Goal: Task Accomplishment & Management: Use online tool/utility

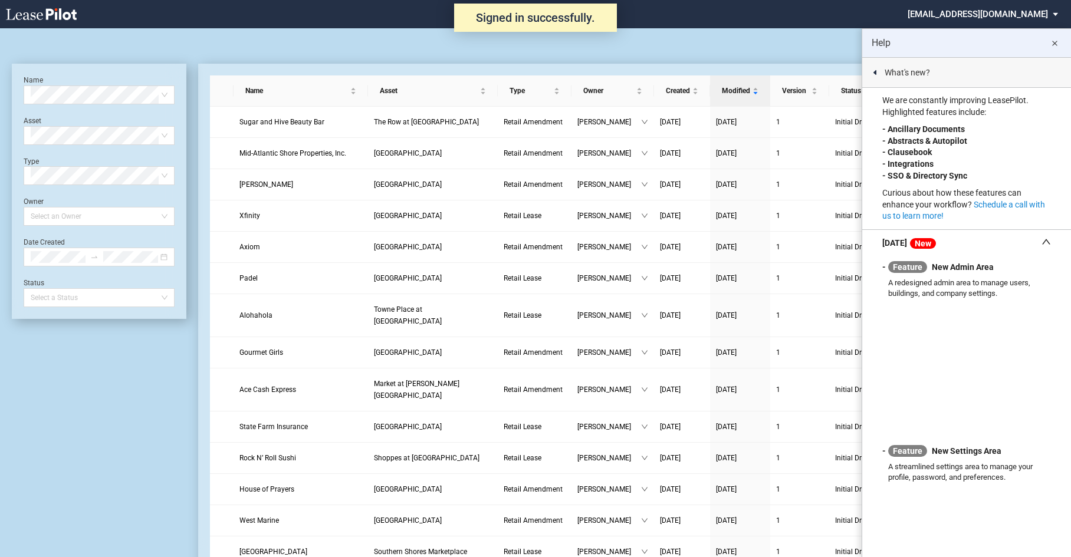
click at [1055, 43] on md-icon "close" at bounding box center [1055, 44] width 14 height 14
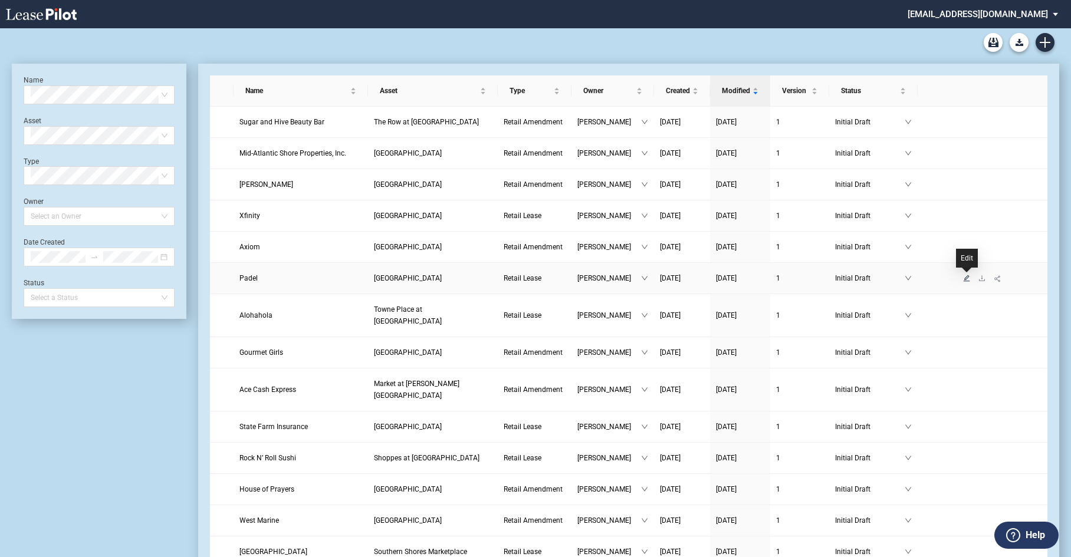
click at [963, 280] on icon "edit" at bounding box center [966, 278] width 7 height 7
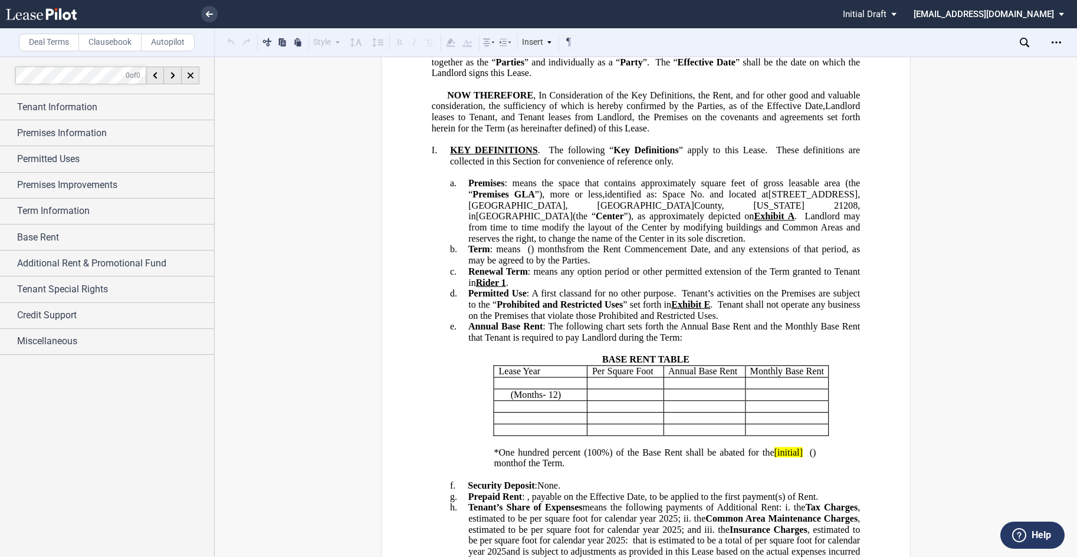
scroll to position [177, 0]
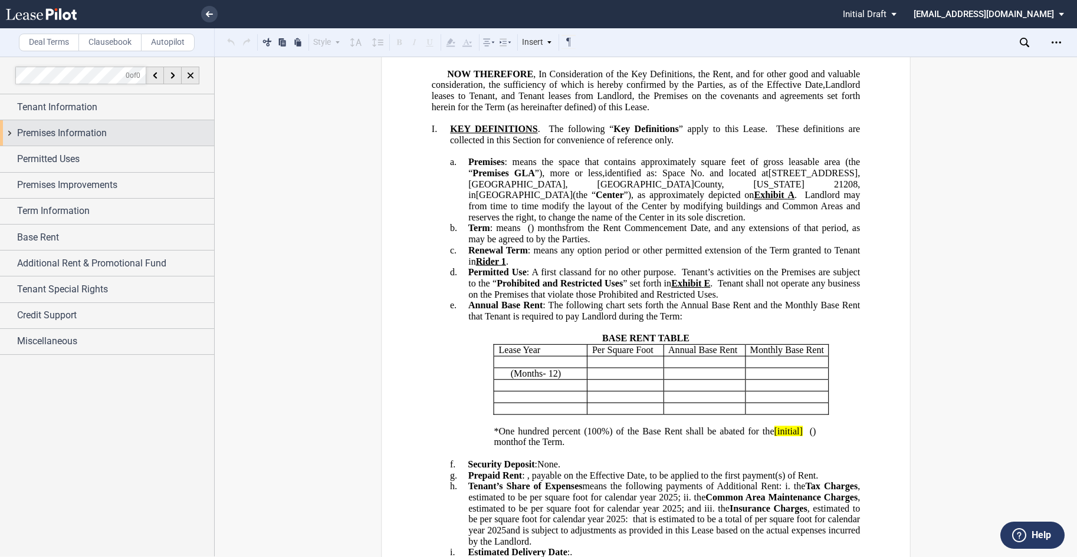
click at [122, 132] on div "Premises Information" at bounding box center [115, 133] width 197 height 14
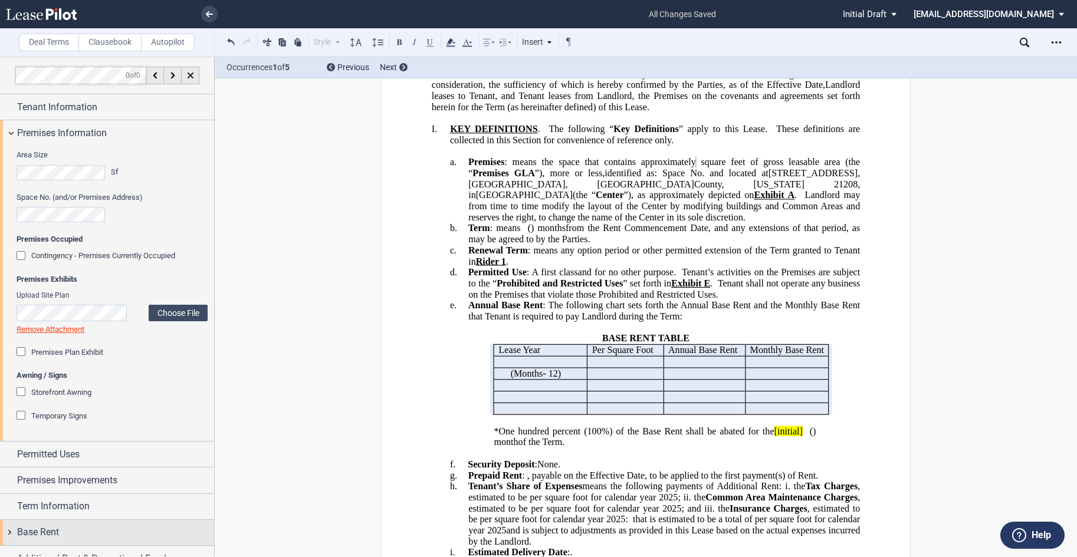
click at [55, 528] on span "Base Rent" at bounding box center [38, 533] width 42 height 14
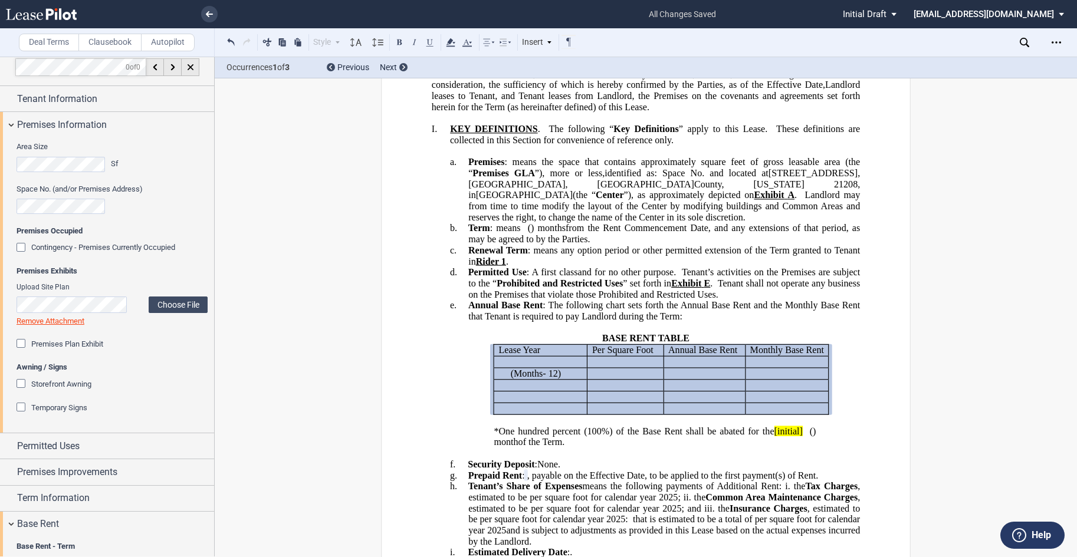
scroll to position [0, 0]
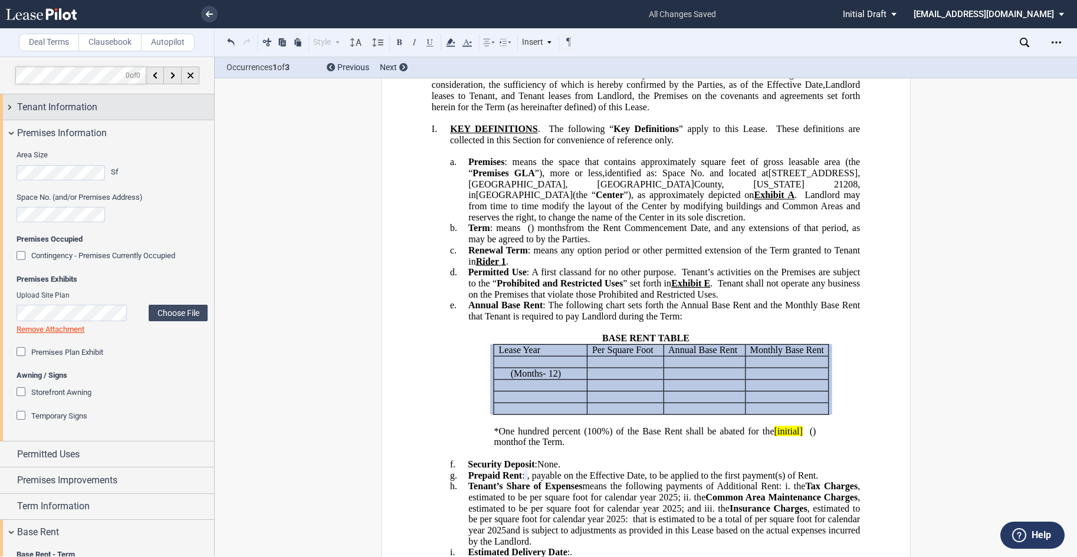
click at [71, 109] on span "Tenant Information" at bounding box center [57, 107] width 80 height 14
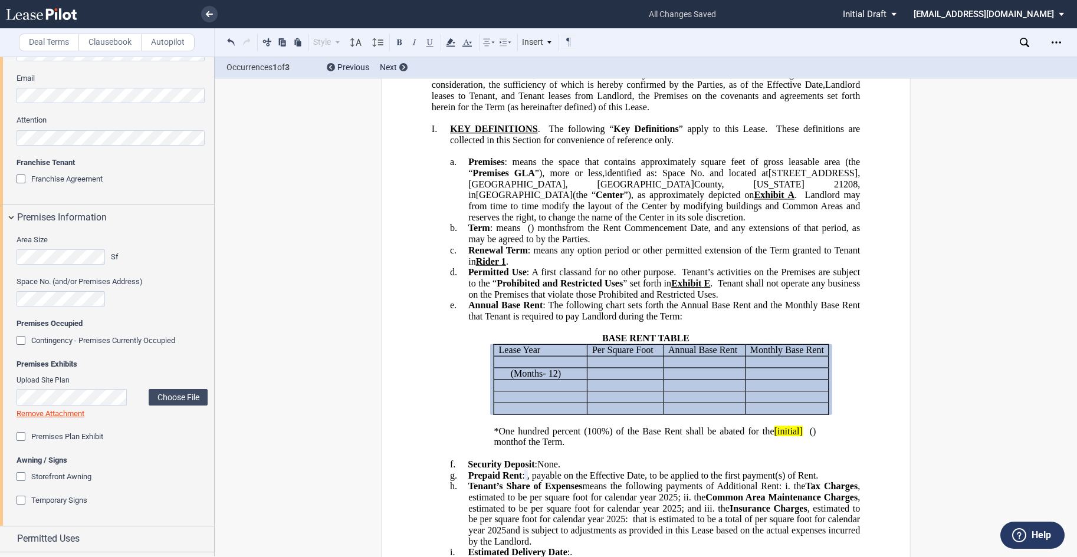
scroll to position [767, 0]
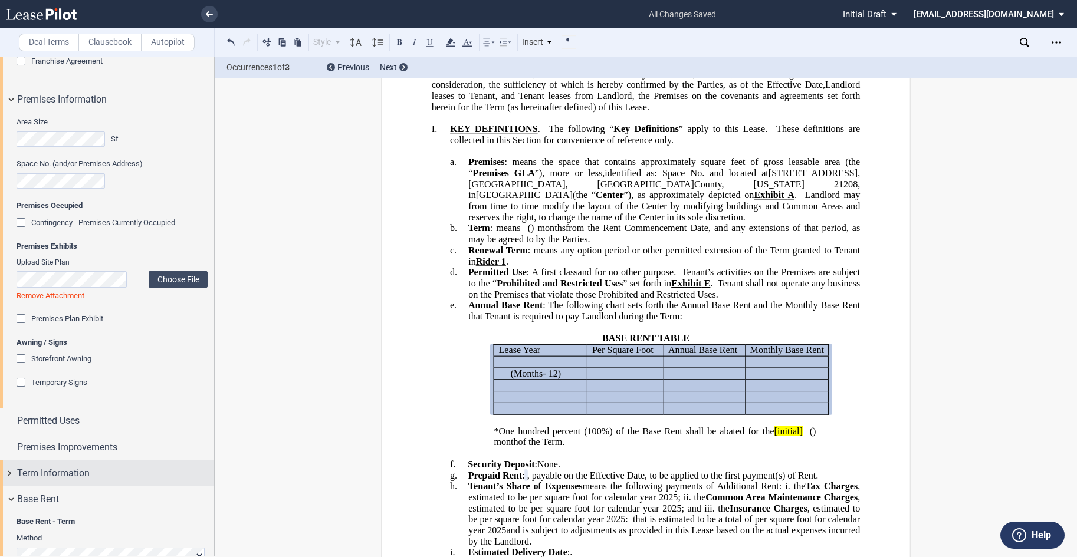
click at [50, 464] on div "Term Information" at bounding box center [107, 473] width 214 height 25
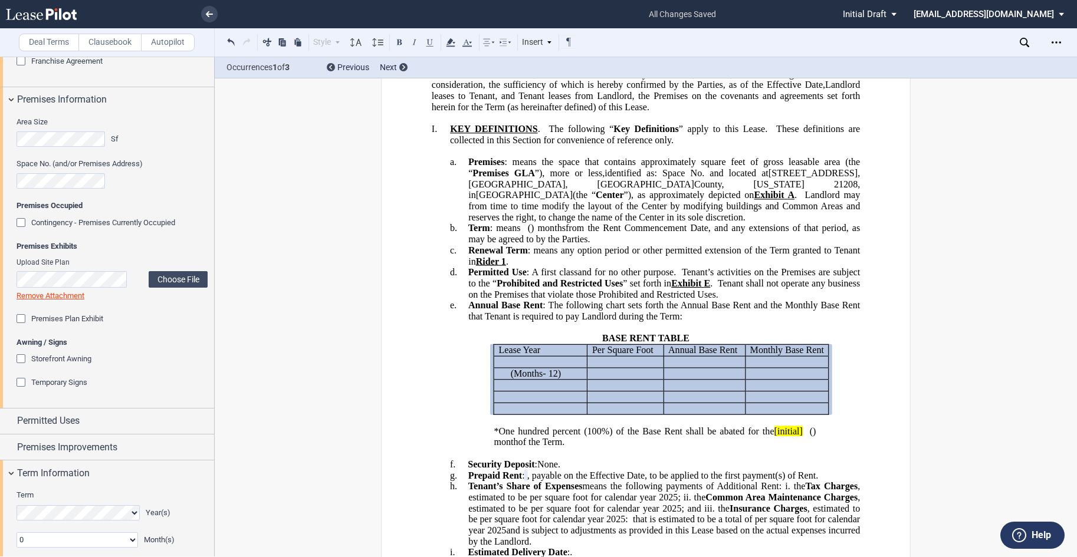
scroll to position [885, 0]
